Goal: Navigation & Orientation: Find specific page/section

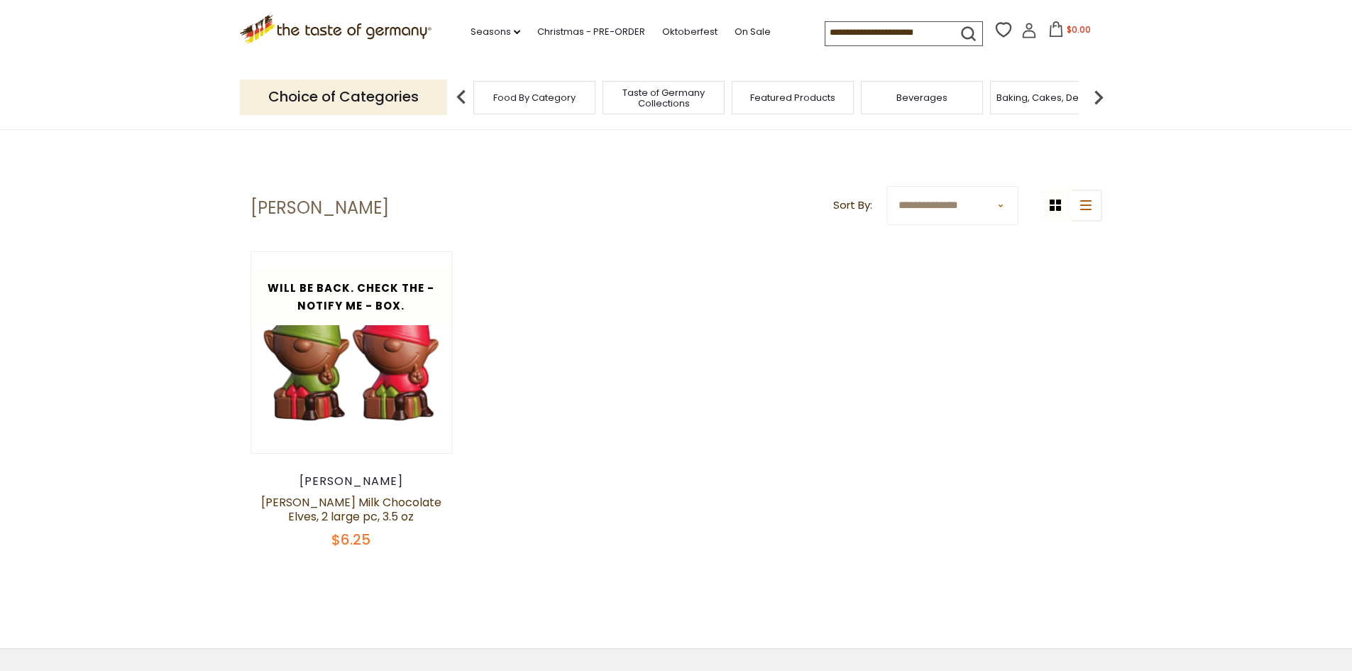
click at [811, 104] on div "Featured Products" at bounding box center [793, 97] width 122 height 33
click at [591, 30] on link "Christmas - PRE-ORDER" at bounding box center [591, 32] width 108 height 16
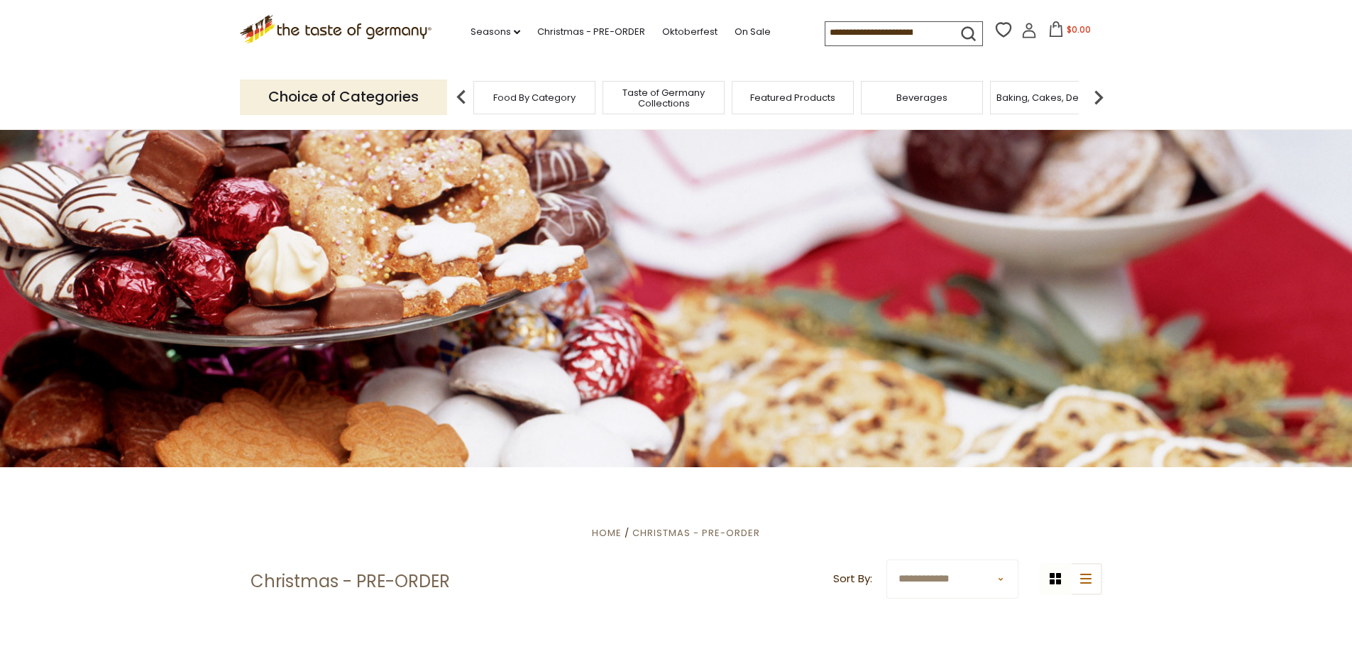
click at [756, 99] on span "Featured Products" at bounding box center [792, 97] width 85 height 11
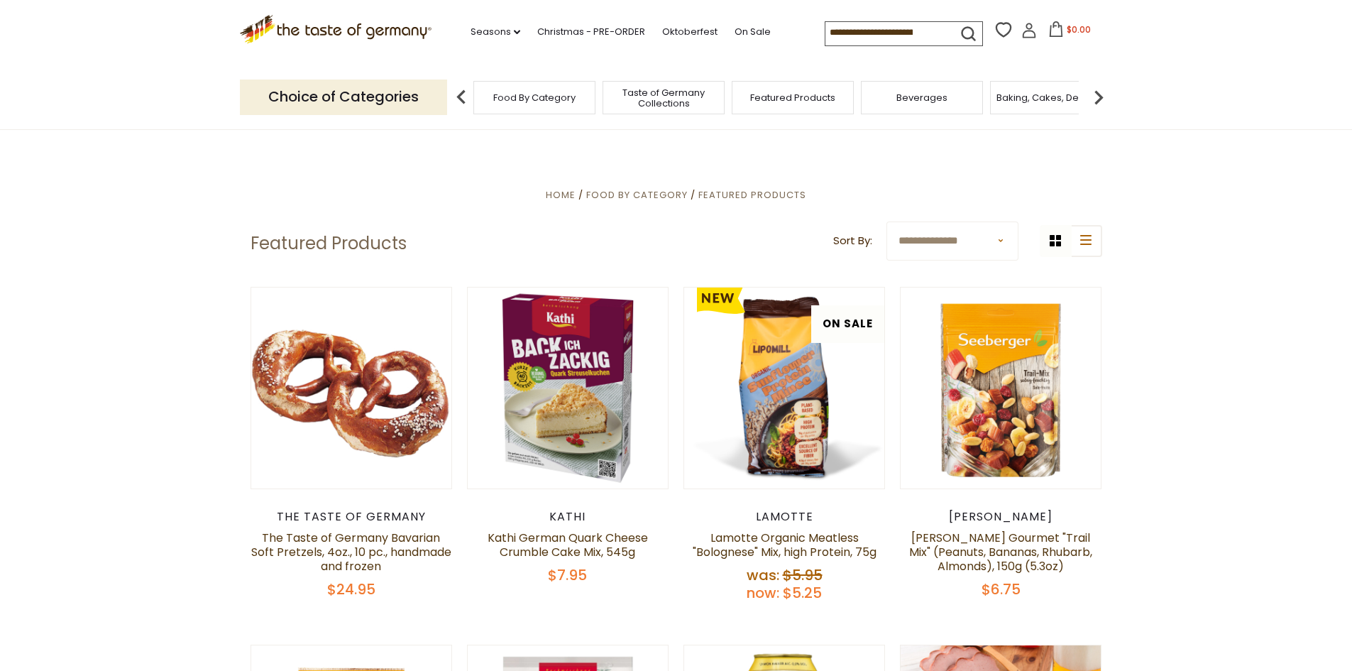
click at [1097, 99] on img at bounding box center [1099, 97] width 28 height 28
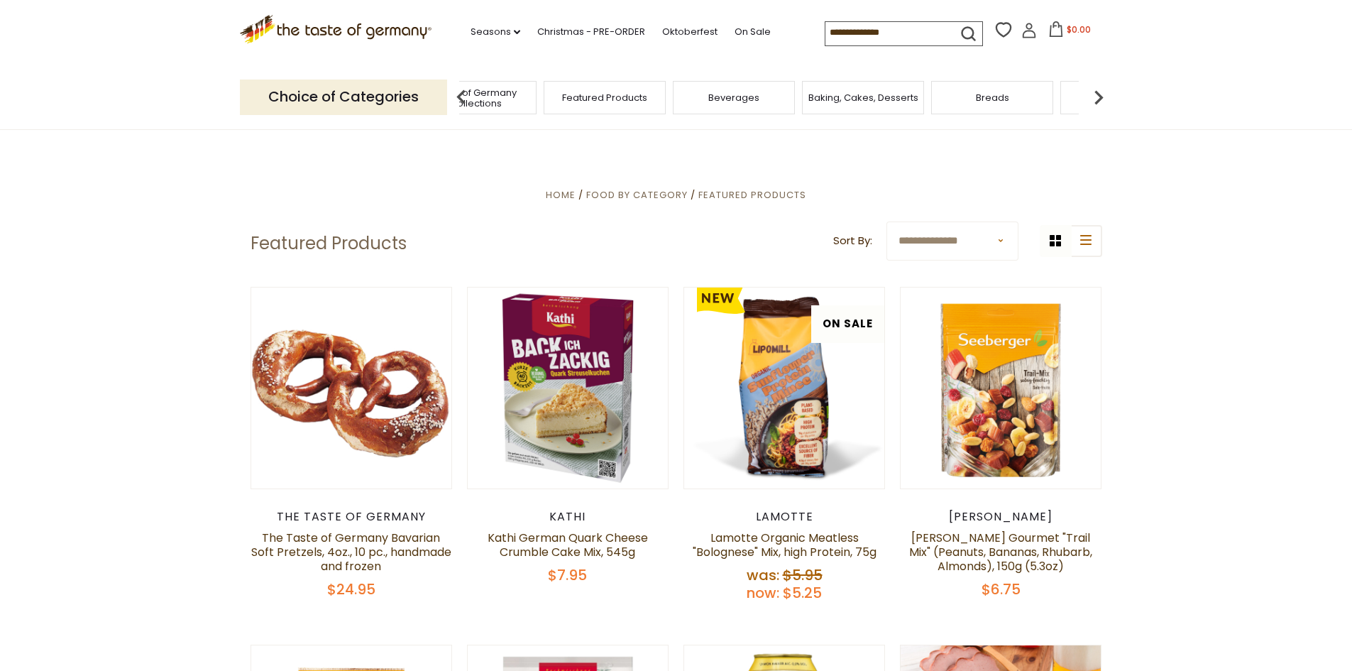
click at [1097, 99] on img at bounding box center [1099, 97] width 28 height 28
click at [965, 106] on div "Candy" at bounding box center [934, 97] width 122 height 33
